Goal: Task Accomplishment & Management: Manage account settings

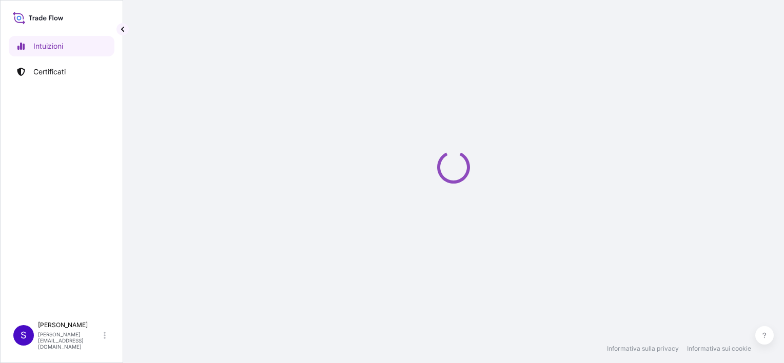
select select "2025"
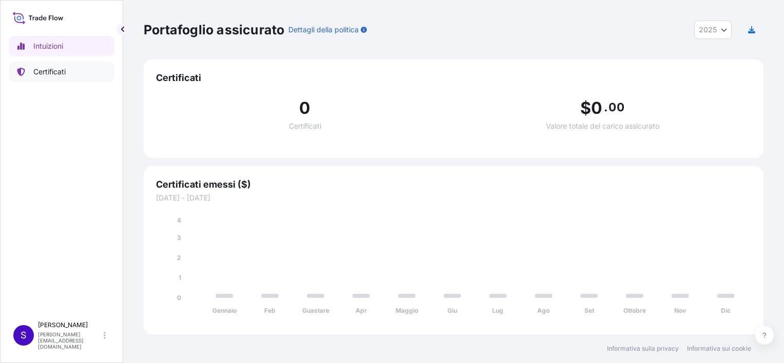
click at [41, 68] on p "Certificati" at bounding box center [49, 72] width 32 height 10
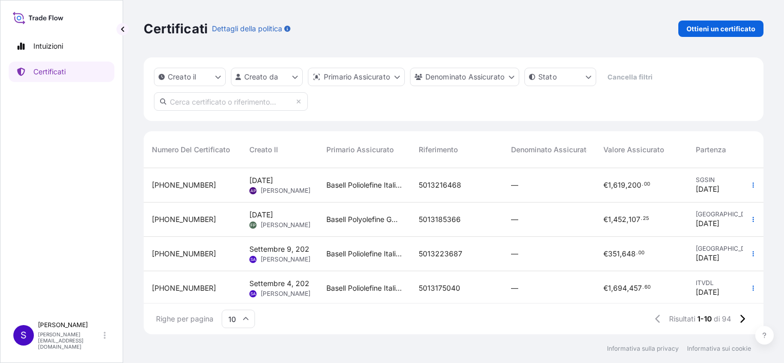
click at [244, 318] on icon at bounding box center [246, 319] width 6 height 6
click at [232, 266] on div "25" at bounding box center [238, 268] width 25 height 19
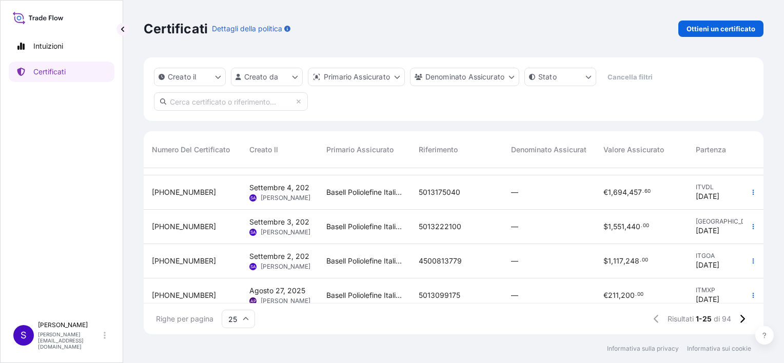
scroll to position [103, 0]
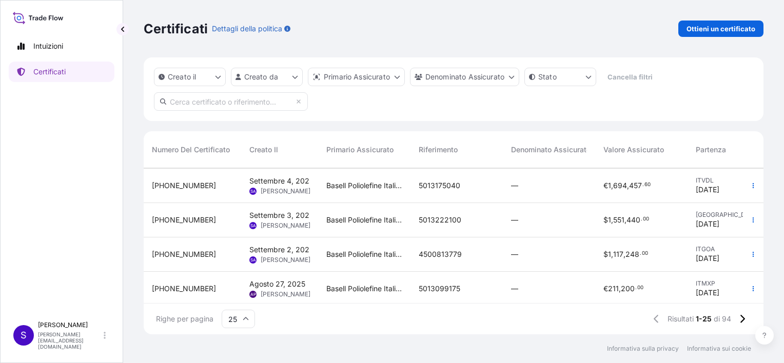
click at [271, 247] on span "Settembre 2, 2025" at bounding box center [281, 250] width 64 height 10
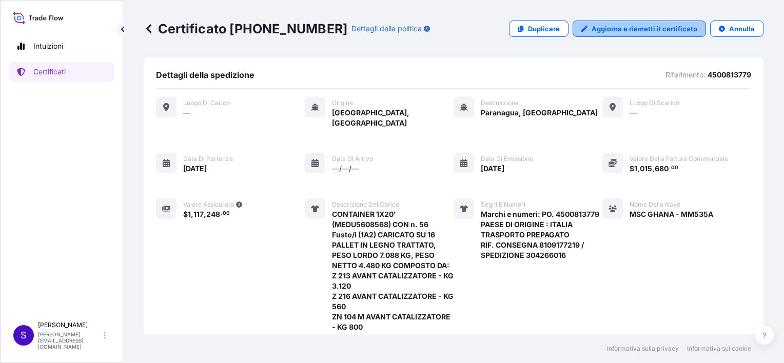
click at [640, 27] on p "Aggiorna e riemetti il certificato" at bounding box center [644, 29] width 106 height 10
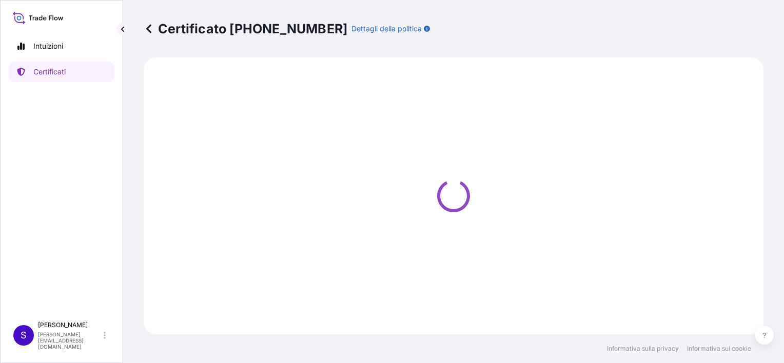
select select "Sea"
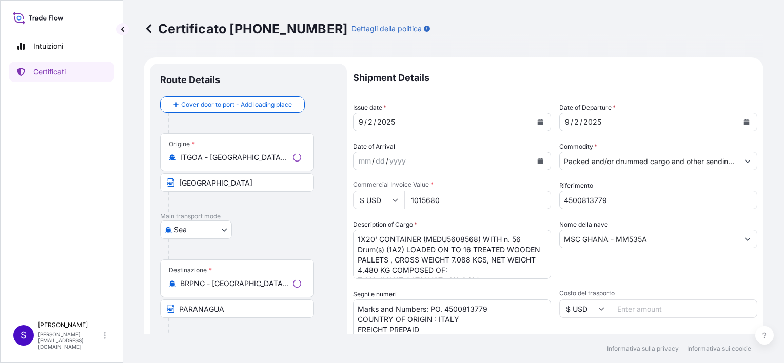
select select "32017"
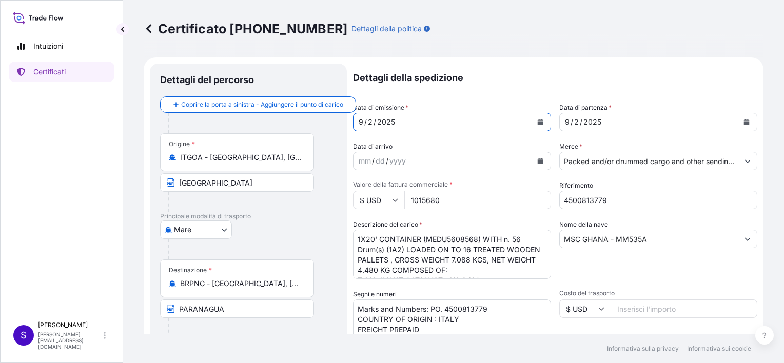
click at [537, 122] on icon "Calendario" at bounding box center [540, 122] width 6 height 6
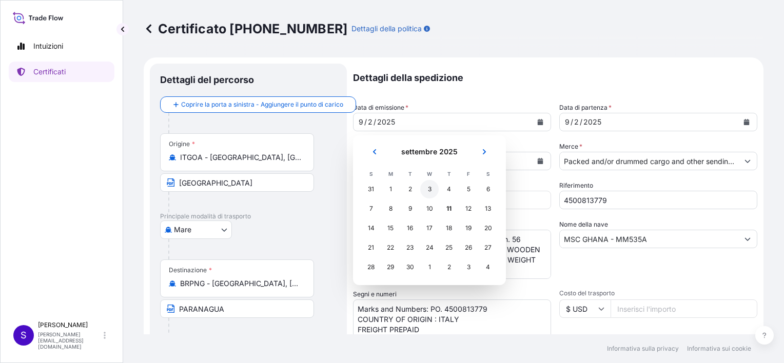
click at [429, 191] on div "3" at bounding box center [429, 189] width 18 height 18
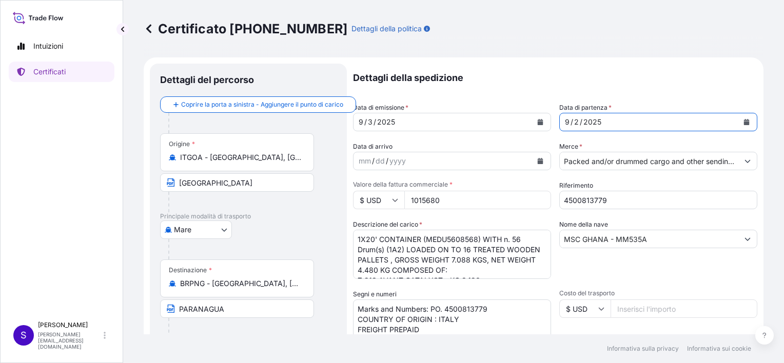
click at [588, 118] on div "2025" at bounding box center [592, 122] width 20 height 12
click at [593, 121] on div "2025" at bounding box center [592, 122] width 20 height 12
click at [630, 131] on div "[DATE]" at bounding box center [658, 122] width 198 height 18
click at [630, 123] on div "[DATE]" at bounding box center [649, 122] width 178 height 18
click at [727, 123] on div "[DATE]" at bounding box center [649, 122] width 178 height 18
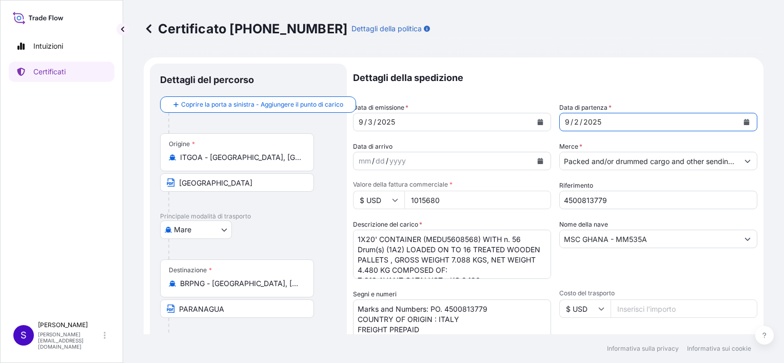
click at [743, 121] on icon "Calendario" at bounding box center [746, 122] width 6 height 6
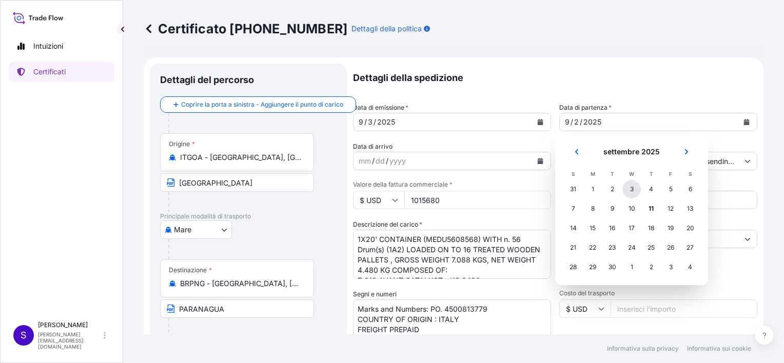
click at [632, 191] on div "3" at bounding box center [631, 189] width 18 height 18
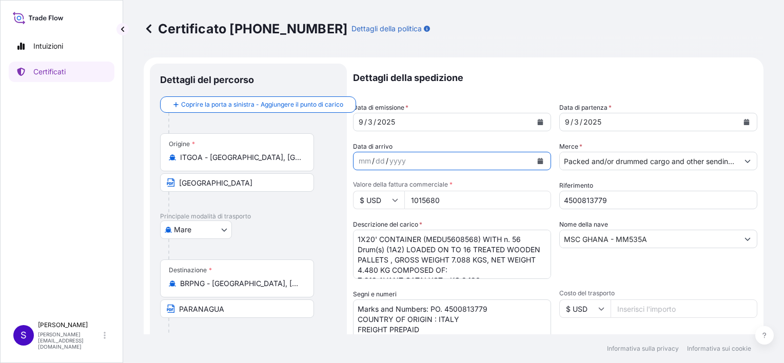
click at [537, 162] on icon "Calendario" at bounding box center [540, 161] width 6 height 6
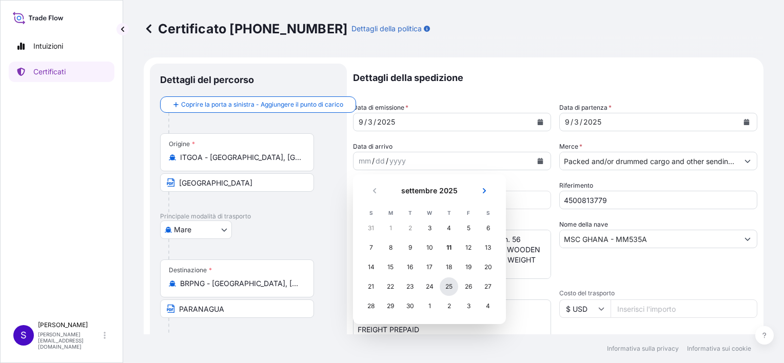
click at [445, 288] on div "25" at bounding box center [448, 286] width 18 height 18
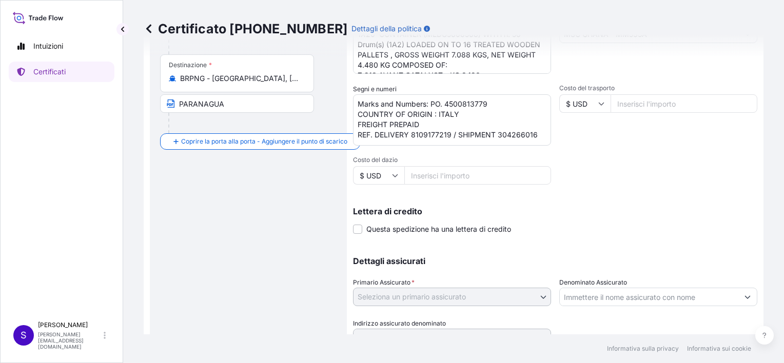
scroll to position [252, 0]
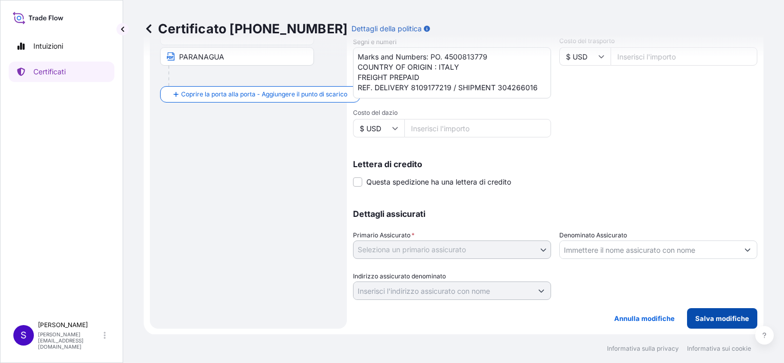
click at [709, 317] on p "Salva modifiche" at bounding box center [722, 318] width 54 height 10
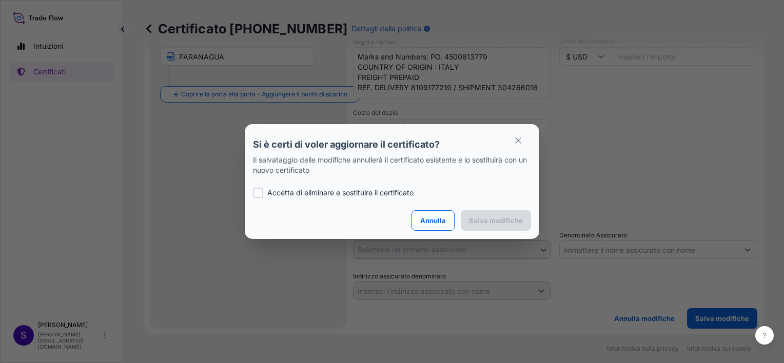
click at [256, 192] on div at bounding box center [258, 193] width 10 height 10
checkbox input "true"
click at [488, 217] on p "Salva modifiche" at bounding box center [496, 220] width 54 height 10
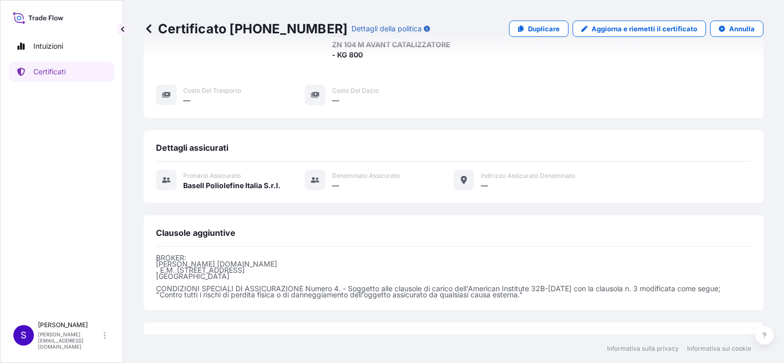
scroll to position [349, 0]
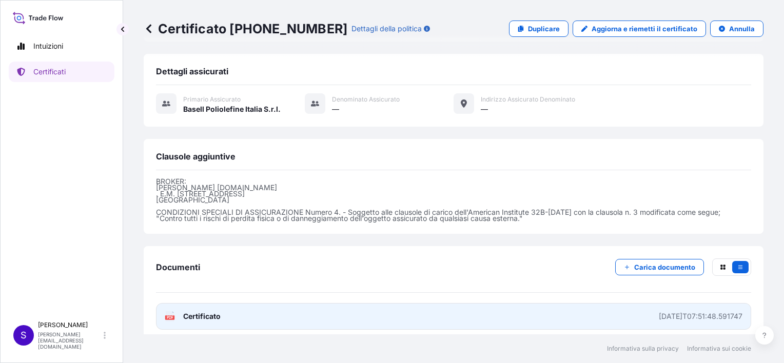
click at [168, 311] on icon at bounding box center [170, 316] width 9 height 10
